Goal: Transaction & Acquisition: Purchase product/service

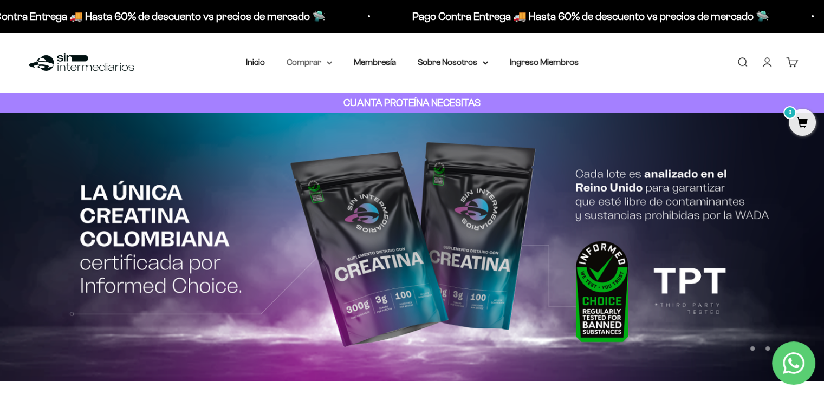
click at [329, 64] on icon at bounding box center [329, 63] width 5 height 4
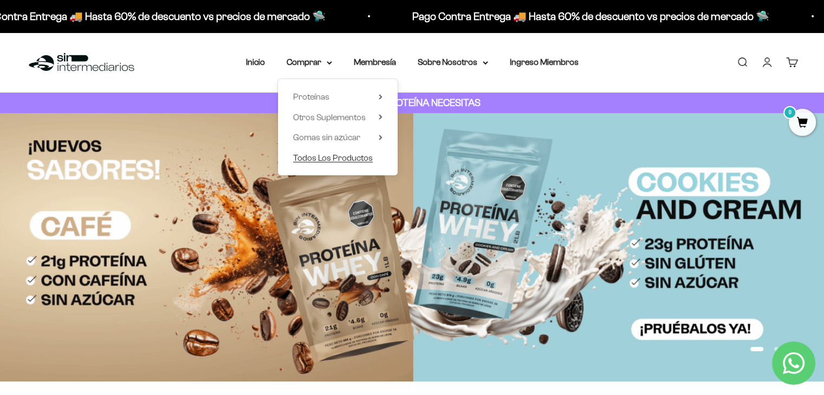
click at [360, 159] on span "Todos Los Productos" at bounding box center [333, 157] width 80 height 9
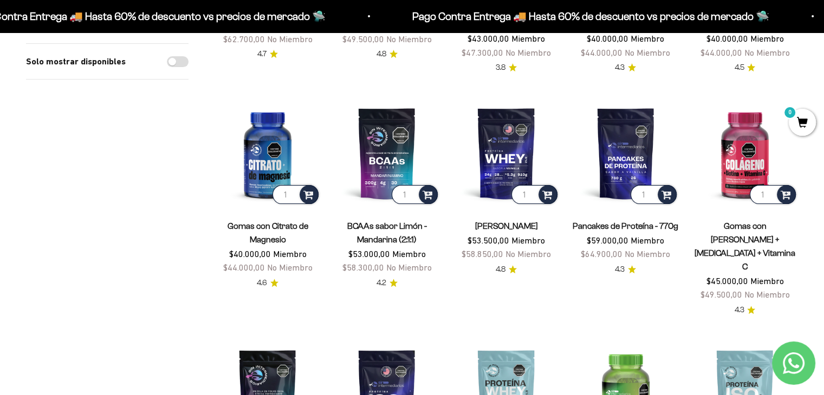
scroll to position [69, 0]
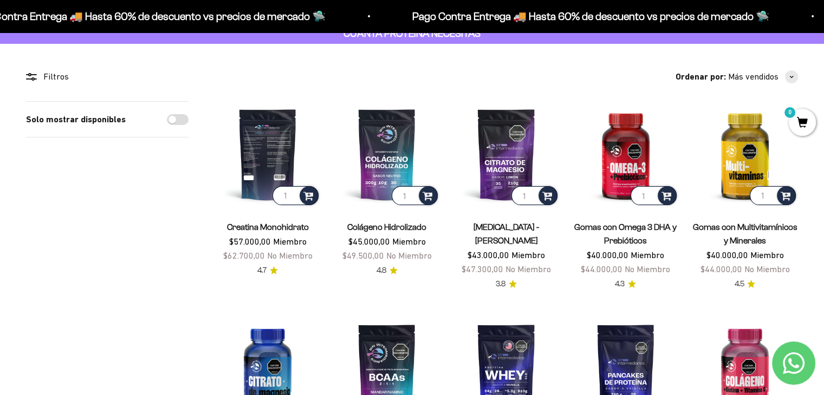
click at [273, 136] on img at bounding box center [267, 154] width 106 height 106
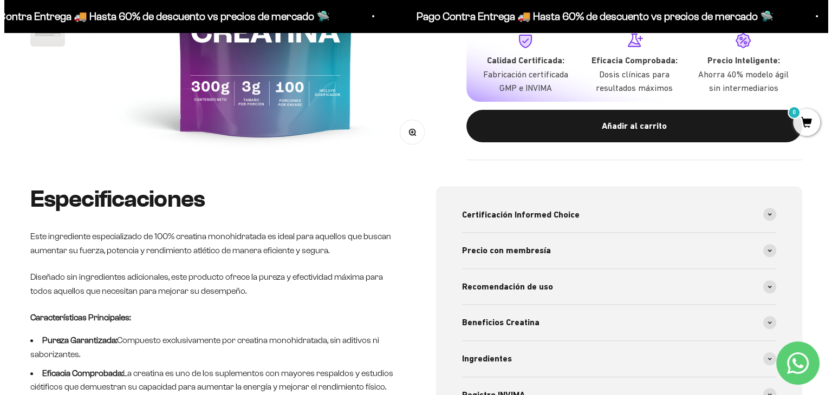
scroll to position [331, 0]
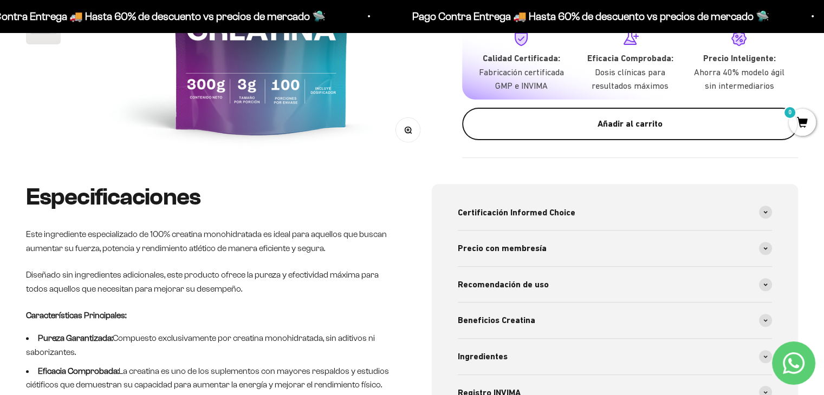
click at [549, 128] on div "Añadir al carrito" at bounding box center [630, 124] width 292 height 14
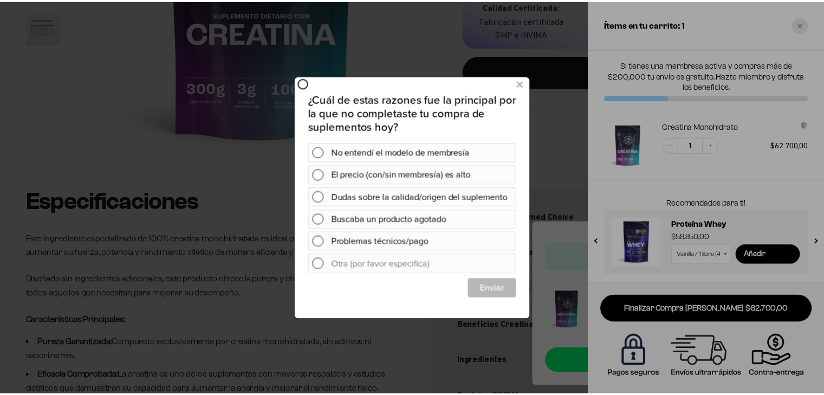
scroll to position [0, 0]
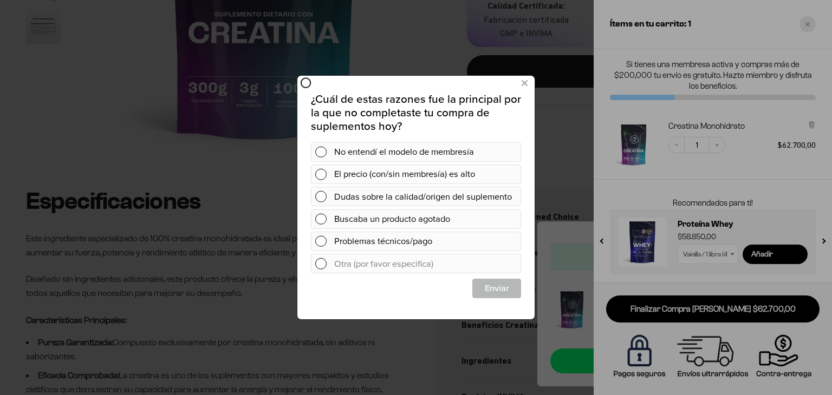
click at [803, 27] on div at bounding box center [416, 197] width 832 height 395
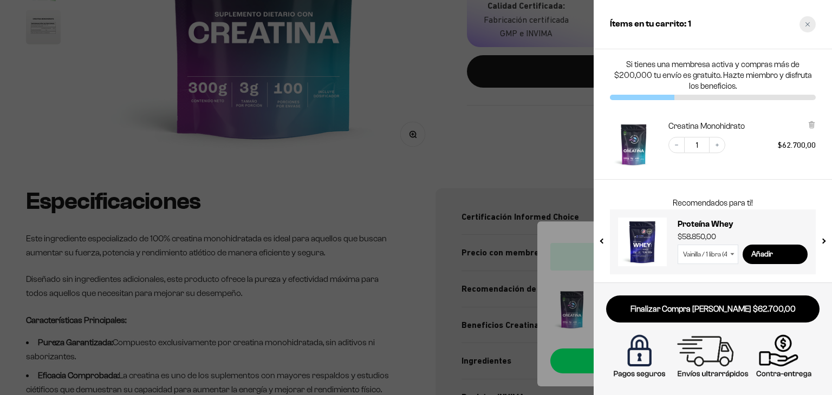
click at [805, 26] on icon "Close cart" at bounding box center [807, 24] width 5 height 5
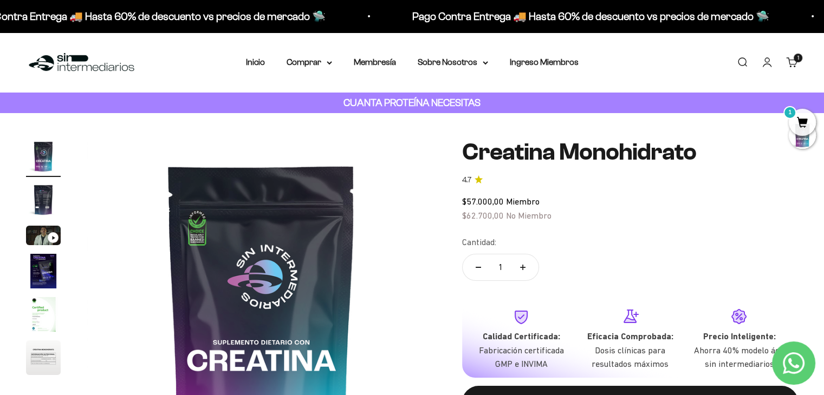
click at [799, 55] on cart-count "1" at bounding box center [797, 58] width 9 height 9
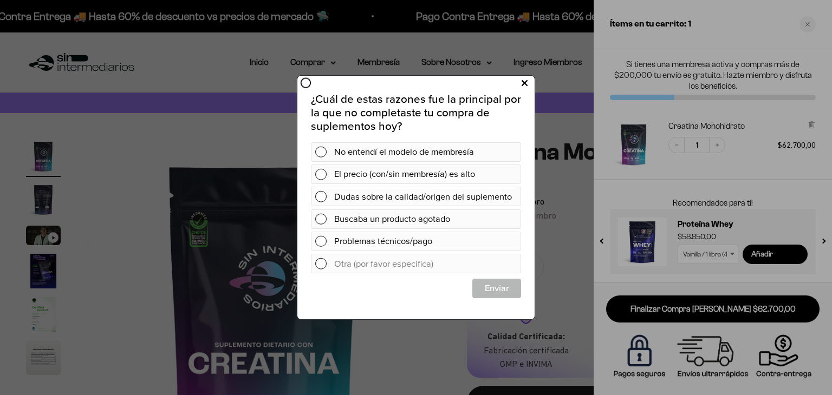
click at [520, 83] on button at bounding box center [524, 84] width 20 height 18
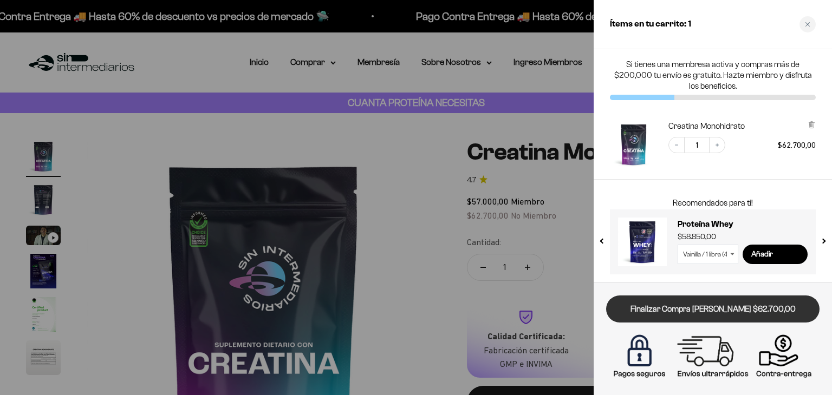
click at [628, 303] on link "Finalizar Compra [PERSON_NAME] $62.700,00" at bounding box center [712, 310] width 213 height 28
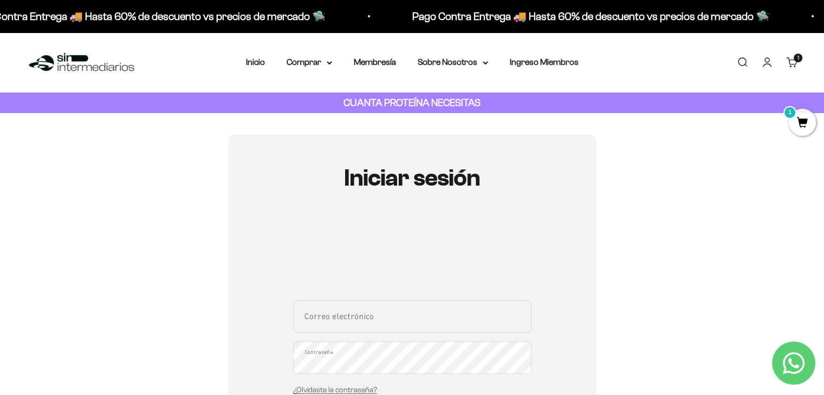
click at [256, 67] on li "Inicio" at bounding box center [255, 62] width 19 height 14
click at [256, 58] on link "Inicio" at bounding box center [255, 61] width 19 height 9
